Goal: Find specific page/section: Find specific page/section

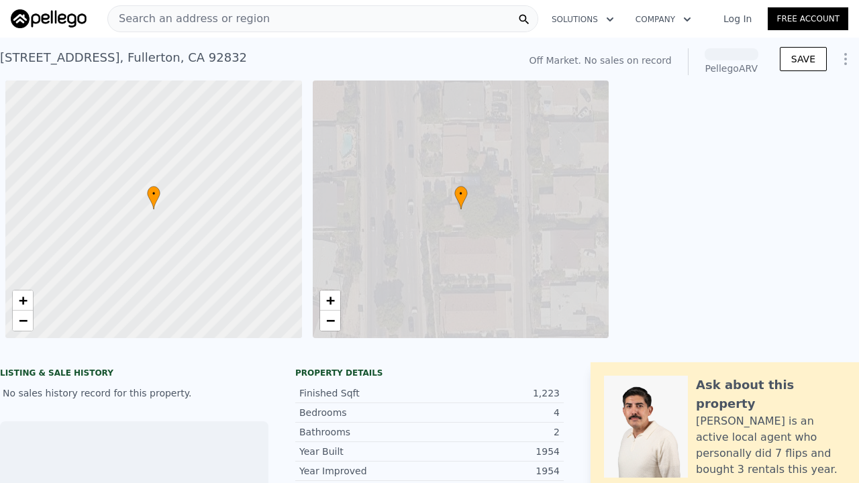
scroll to position [0, 5]
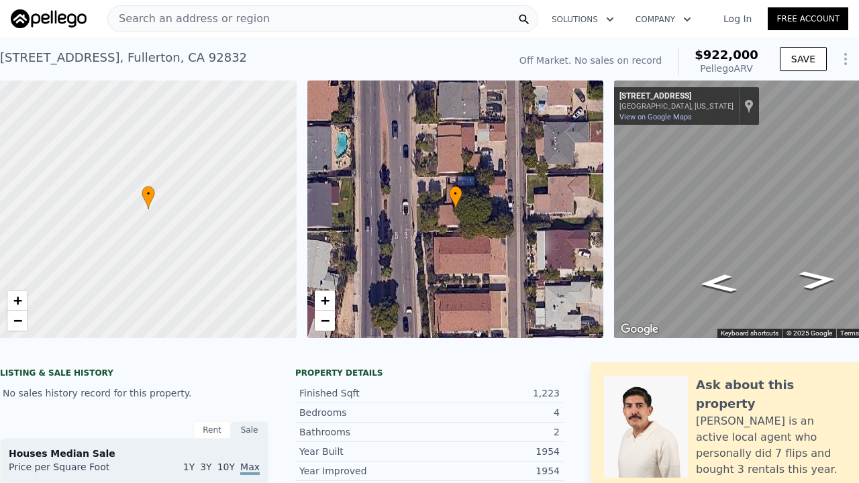
click at [165, 17] on span "Search an address or region" at bounding box center [189, 19] width 162 height 16
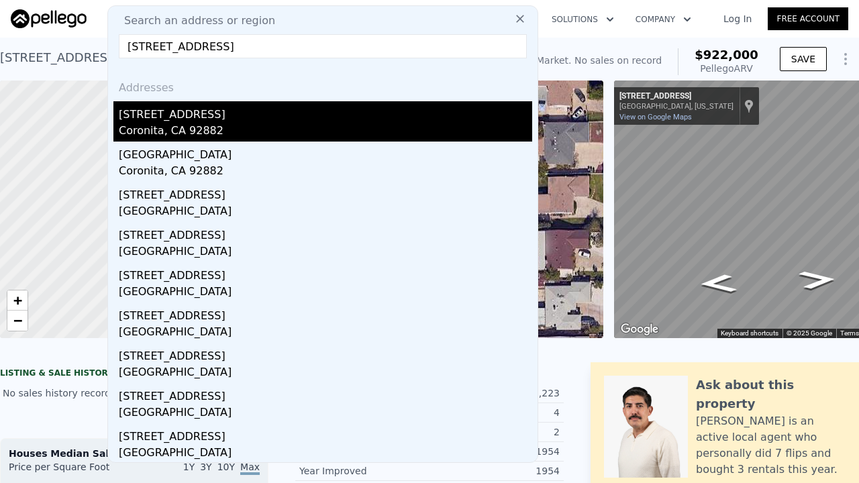
type input "[STREET_ADDRESS]"
click at [163, 119] on div "[STREET_ADDRESS]" at bounding box center [325, 111] width 413 height 21
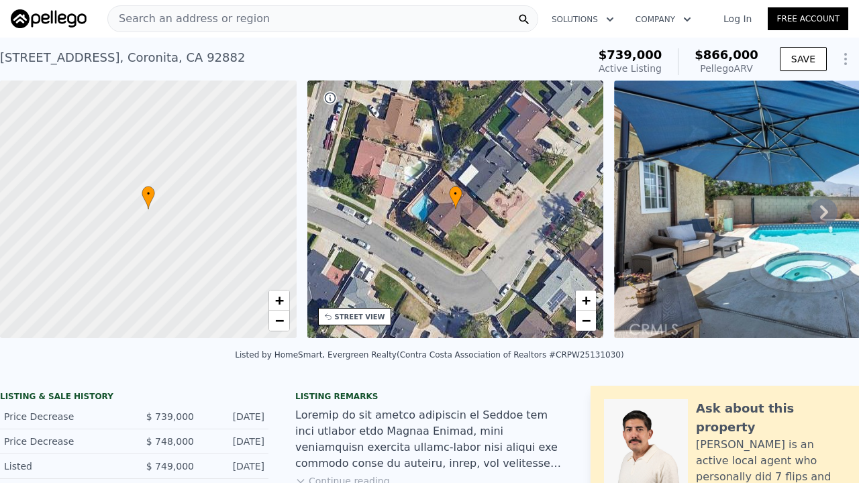
click at [186, 17] on span "Search an address or region" at bounding box center [189, 19] width 162 height 16
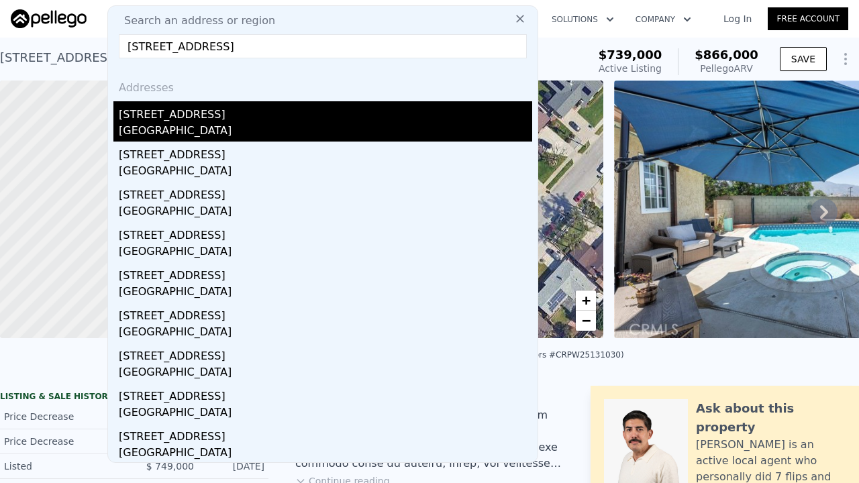
type input "[STREET_ADDRESS]"
click at [175, 125] on div "[GEOGRAPHIC_DATA]" at bounding box center [325, 132] width 413 height 19
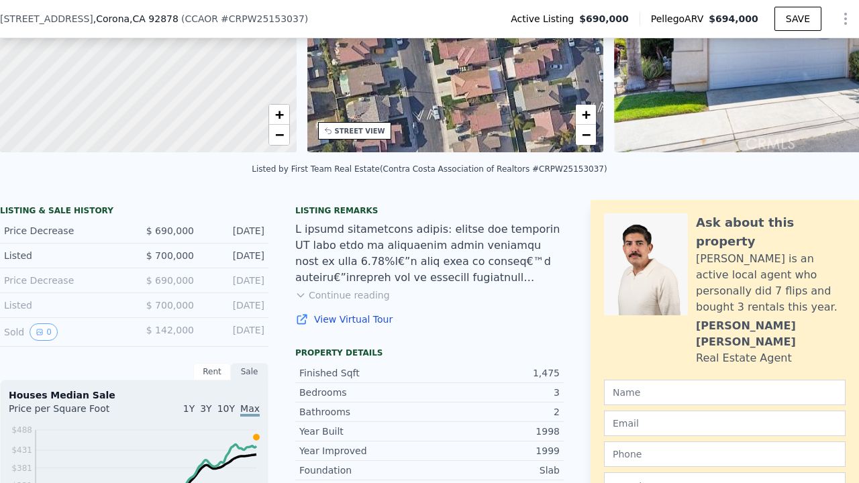
scroll to position [166, 0]
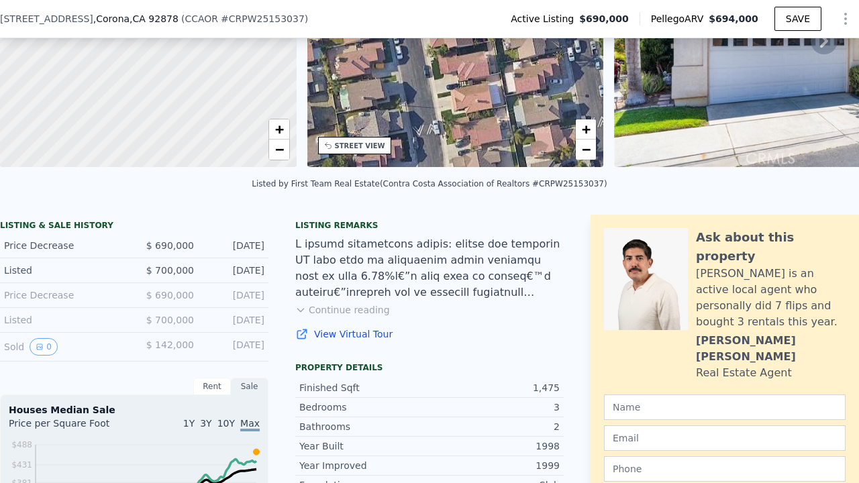
drag, startPoint x: 392, startPoint y: 307, endPoint x: 293, endPoint y: 215, distance: 134.8
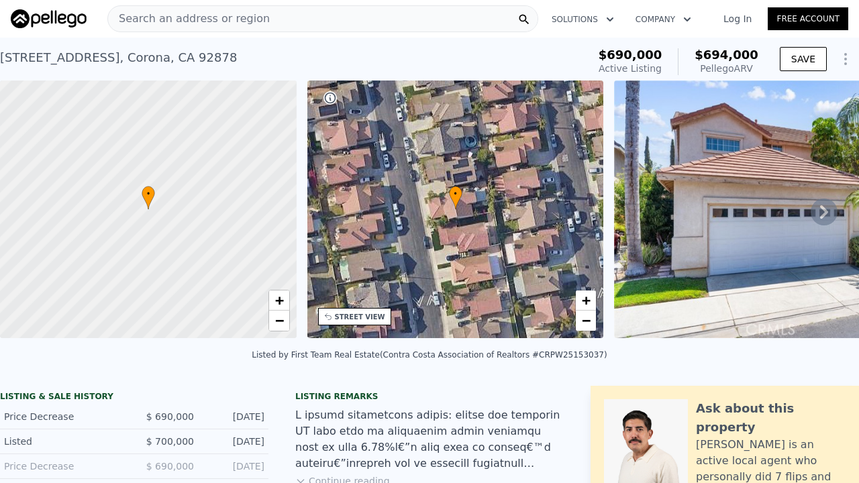
scroll to position [0, 0]
